Goal: Information Seeking & Learning: Learn about a topic

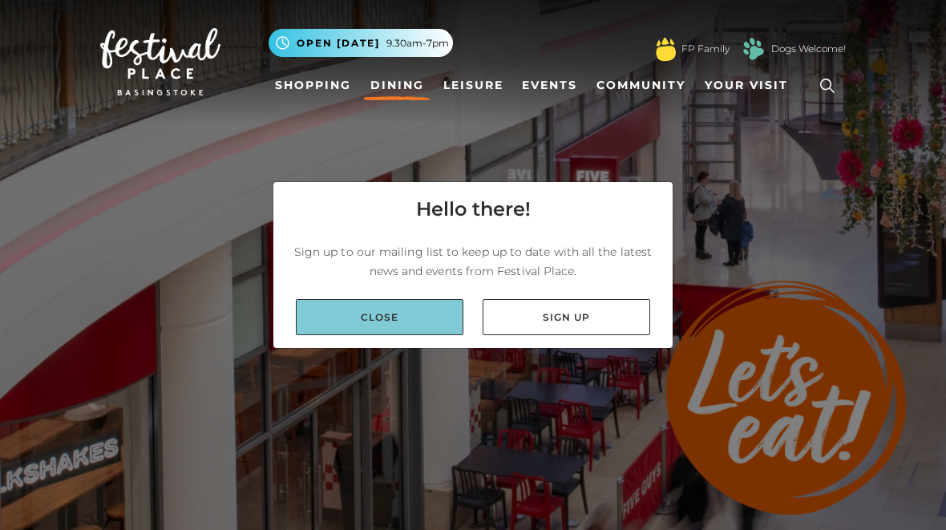
click at [432, 335] on link "Close" at bounding box center [380, 317] width 168 height 36
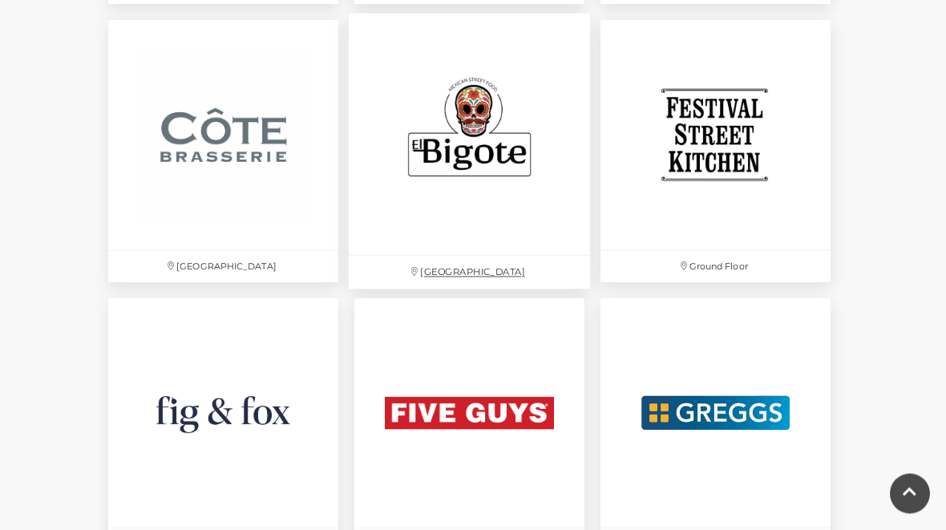
scroll to position [2437, 0]
click at [549, 218] on img at bounding box center [469, 133] width 241 height 241
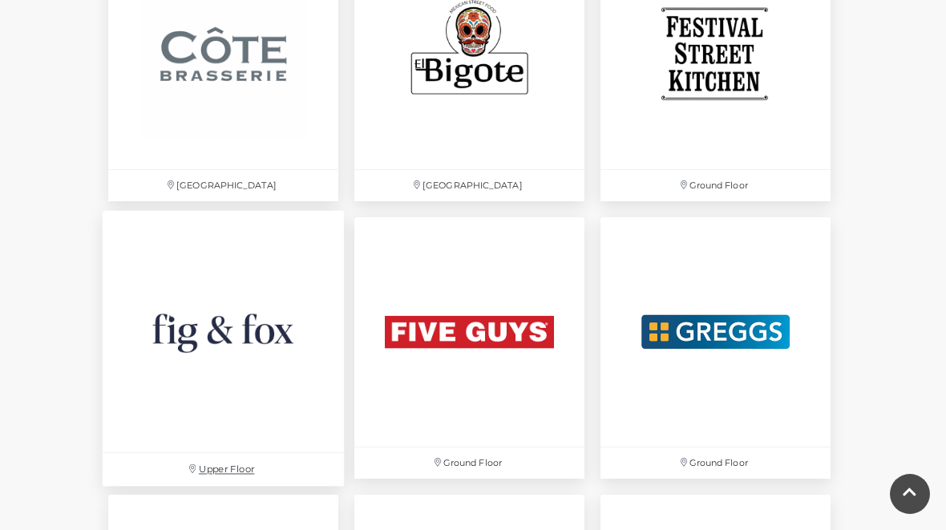
click at [289, 368] on img at bounding box center [223, 330] width 241 height 241
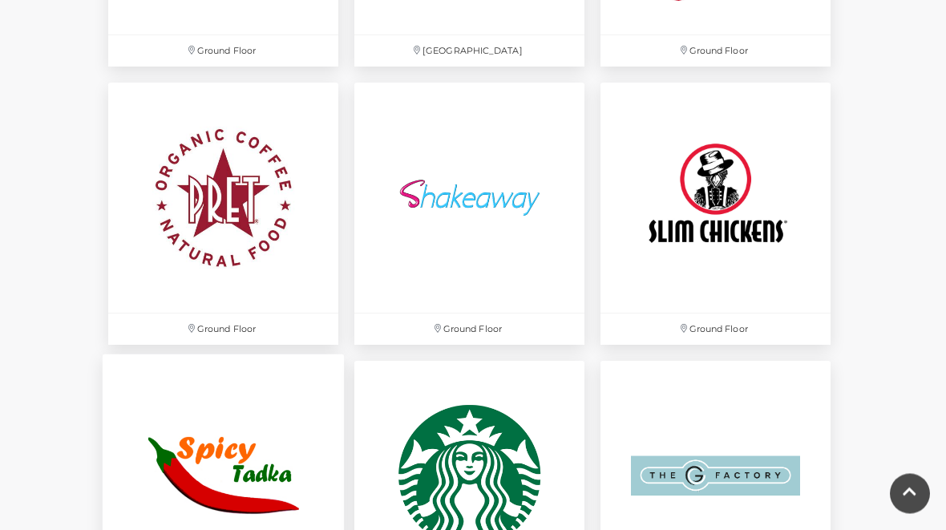
scroll to position [4043, 0]
click at [269, 441] on img at bounding box center [223, 474] width 241 height 241
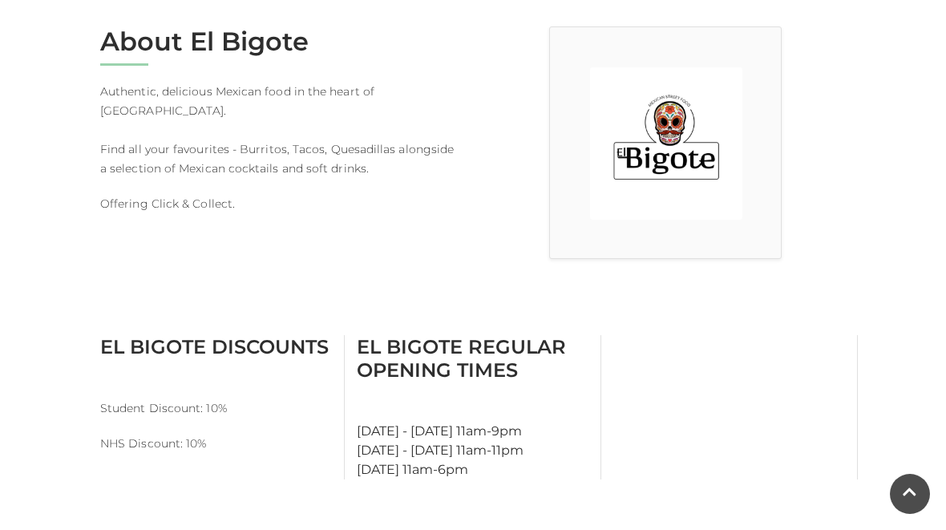
scroll to position [443, 0]
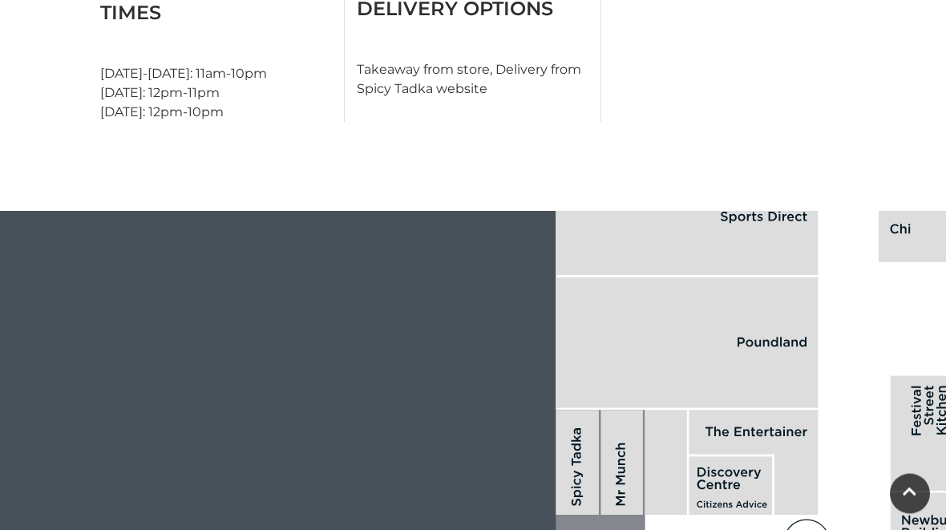
scroll to position [1195, 0]
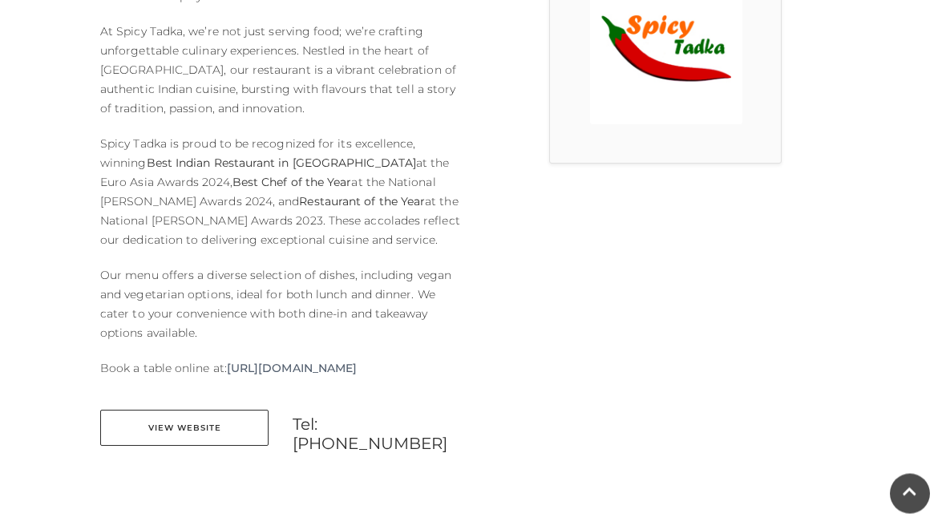
scroll to position [584, 0]
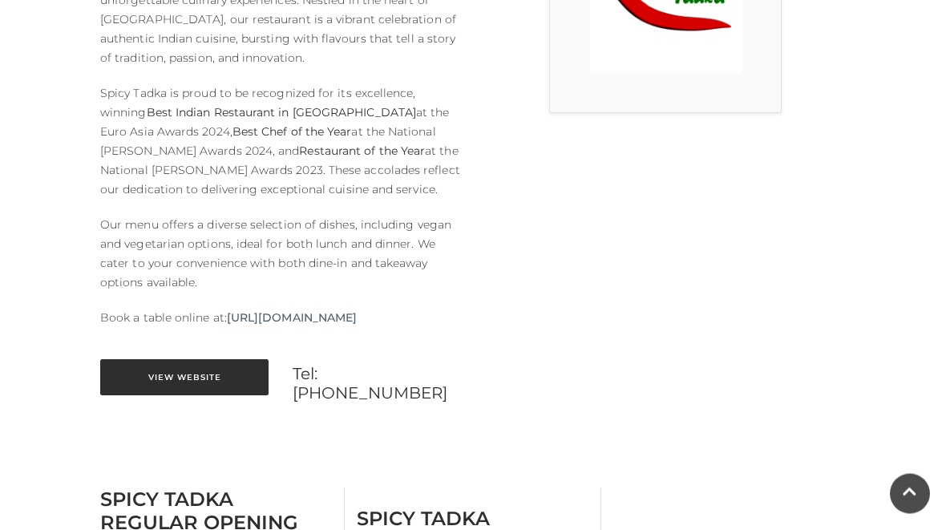
click at [229, 396] on link "View Website" at bounding box center [184, 378] width 168 height 36
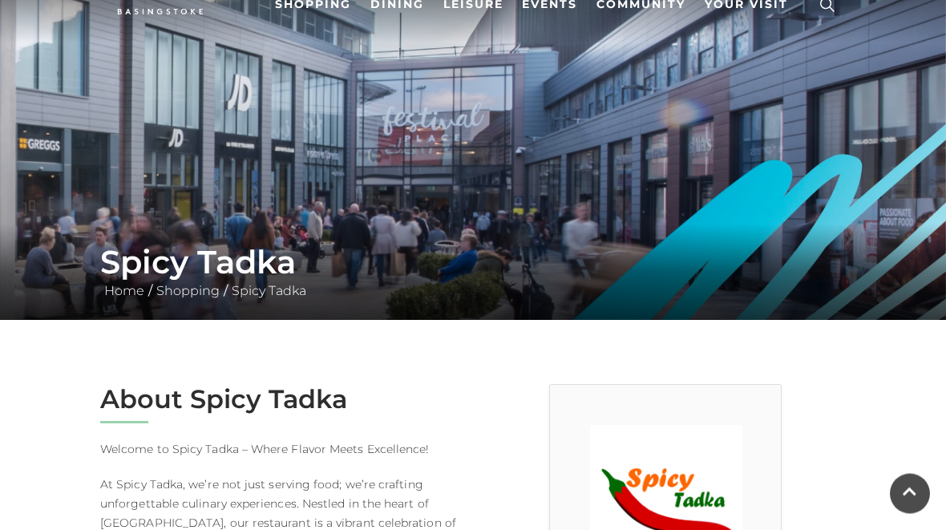
scroll to position [0, 0]
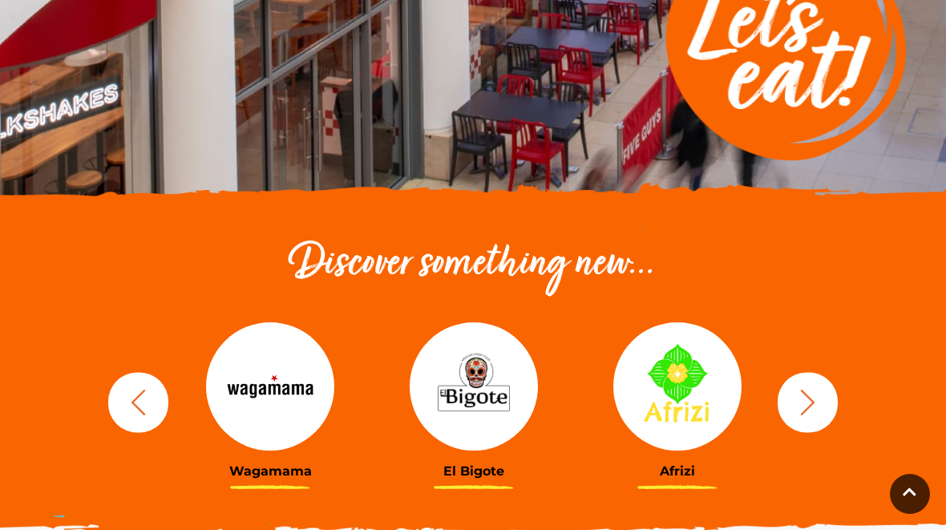
scroll to position [514, 0]
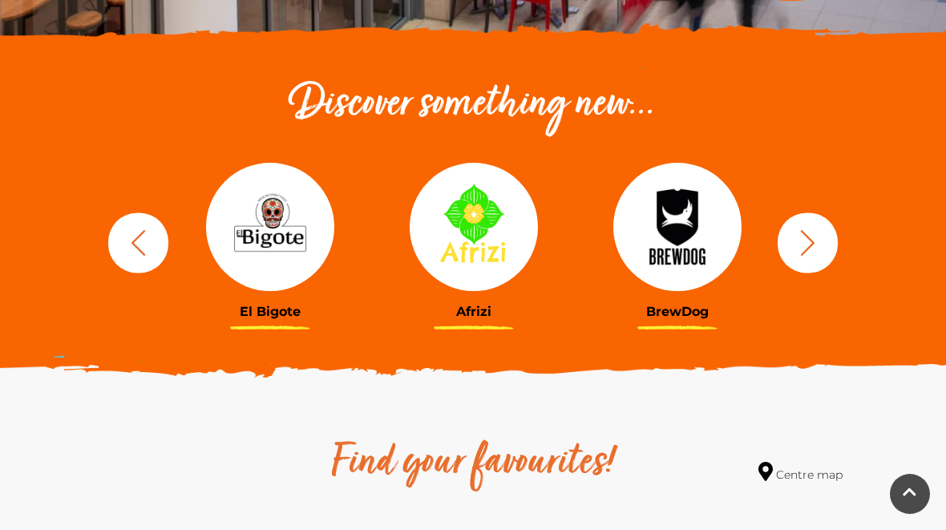
click at [818, 254] on icon "button" at bounding box center [808, 243] width 30 height 30
click at [810, 255] on icon "button" at bounding box center [808, 243] width 30 height 30
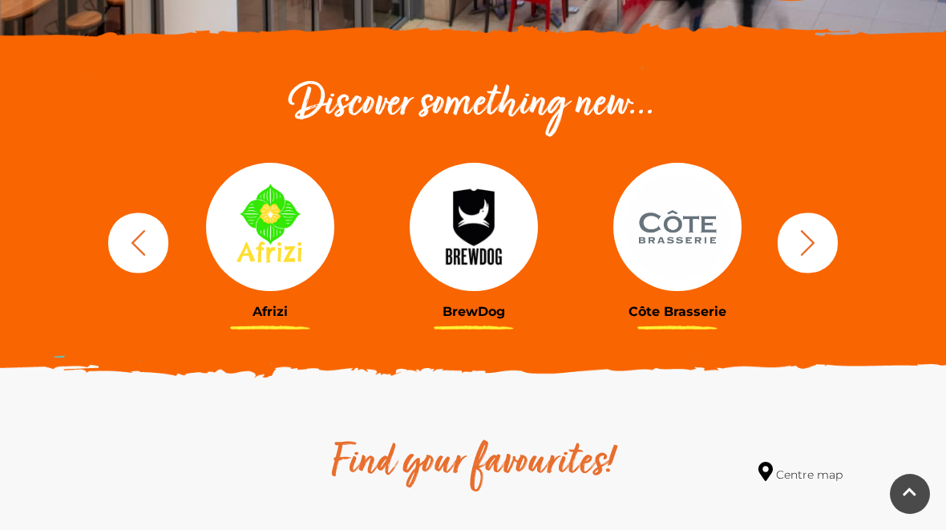
click at [681, 268] on img at bounding box center [677, 227] width 128 height 128
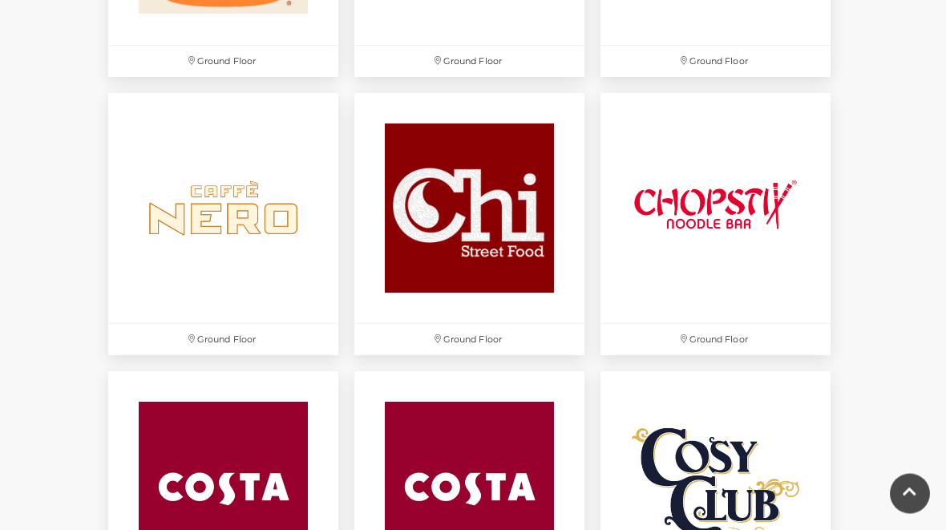
scroll to position [1807, 0]
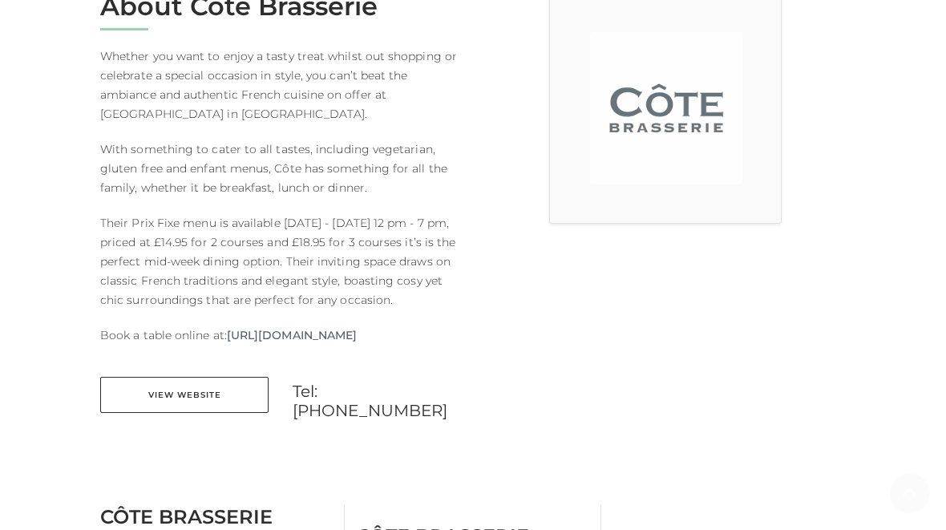
scroll to position [521, 0]
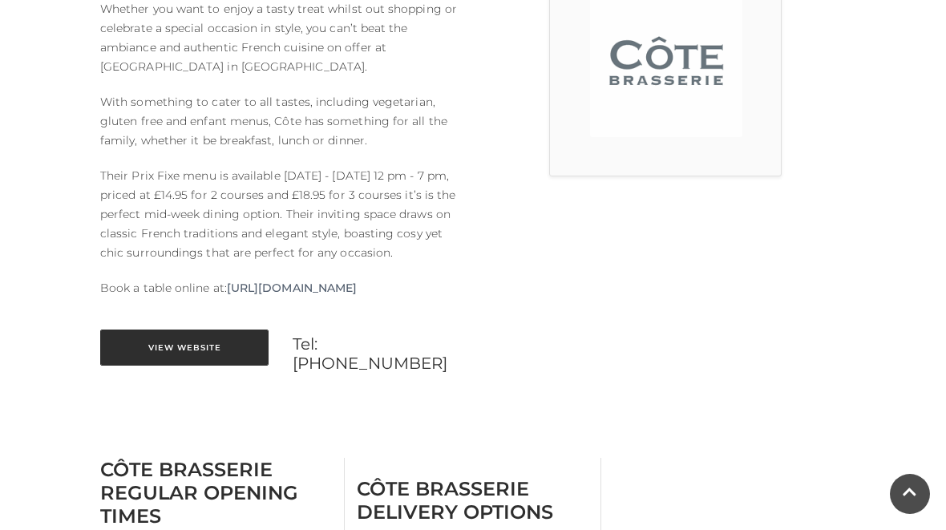
click at [138, 366] on link "View Website" at bounding box center [184, 348] width 168 height 36
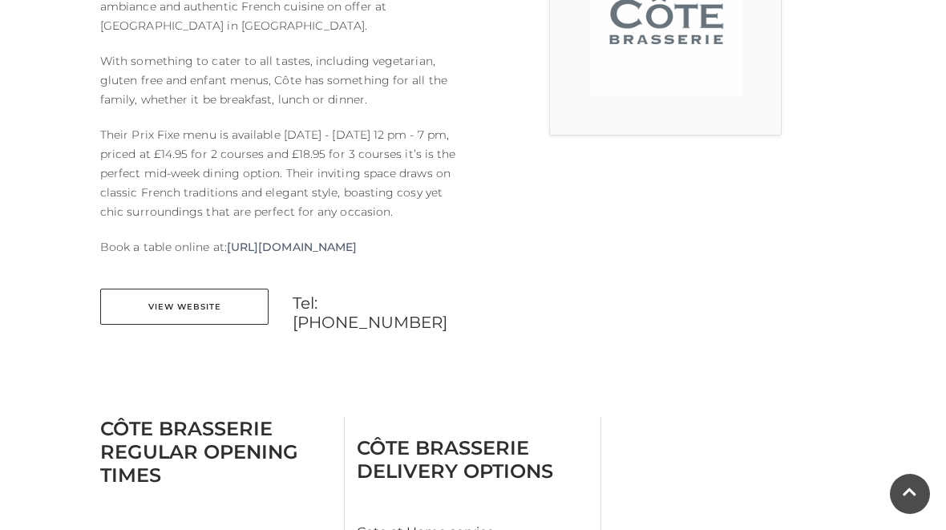
click at [673, 281] on div at bounding box center [665, 125] width 385 height 444
